Goal: Navigation & Orientation: Find specific page/section

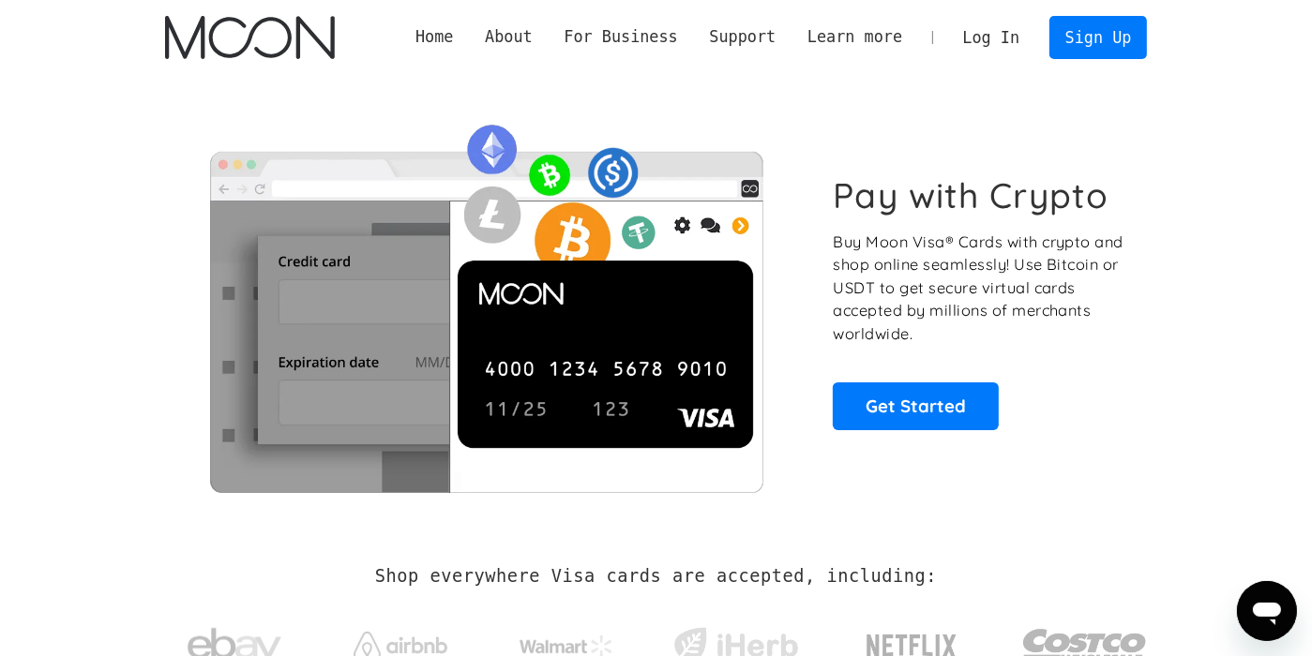
click at [1000, 31] on link "Log In" at bounding box center [991, 37] width 88 height 41
